Goal: Task Accomplishment & Management: Manage account settings

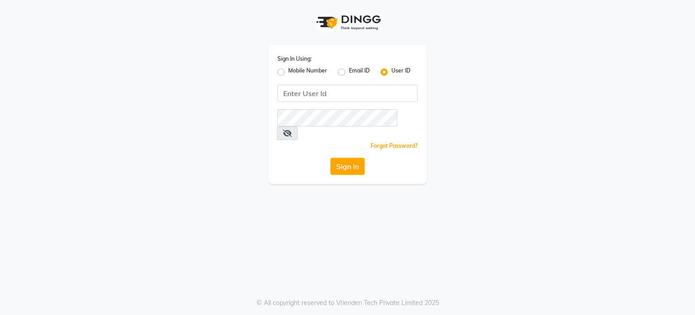
click at [288, 74] on label "Mobile Number" at bounding box center [307, 72] width 39 height 11
click at [288, 72] on input "Mobile Number" at bounding box center [291, 70] width 6 height 6
radio input "true"
radio input "false"
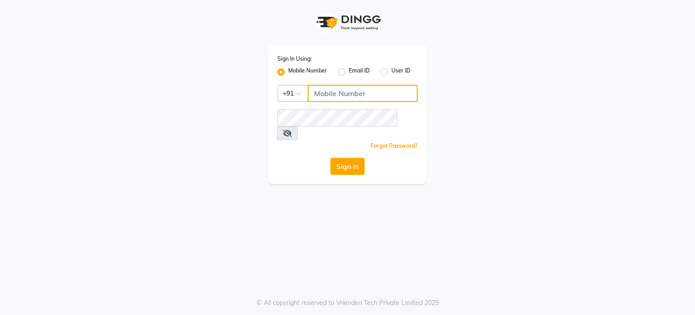
click at [350, 101] on input "Username" at bounding box center [363, 93] width 110 height 17
click at [335, 96] on input "7302444160" at bounding box center [363, 93] width 110 height 17
type input "7302444160"
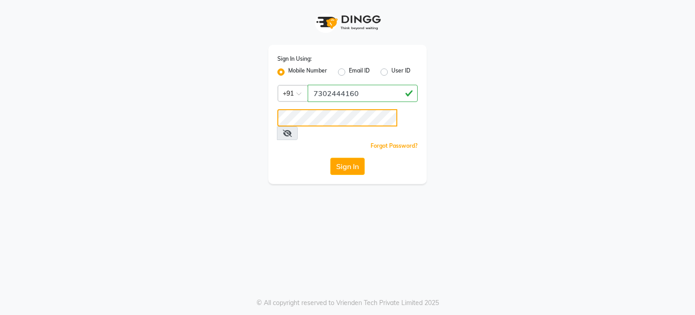
click at [330, 158] on button "Sign In" at bounding box center [347, 166] width 34 height 17
